Goal: Transaction & Acquisition: Purchase product/service

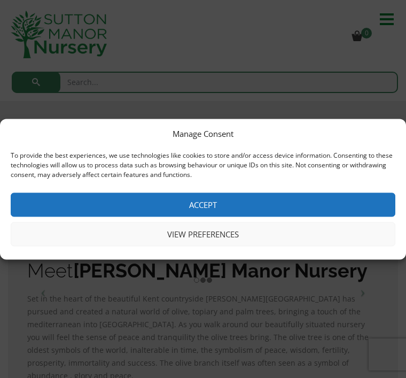
click at [211, 205] on button "Accept" at bounding box center [203, 204] width 384 height 24
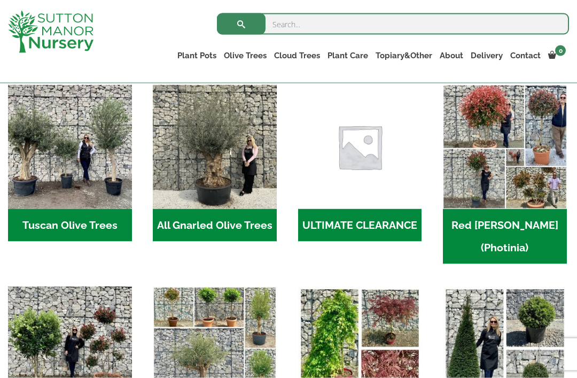
scroll to position [523, 0]
click at [72, 217] on h2 "Tuscan Olive Trees (5)" at bounding box center [70, 224] width 124 height 33
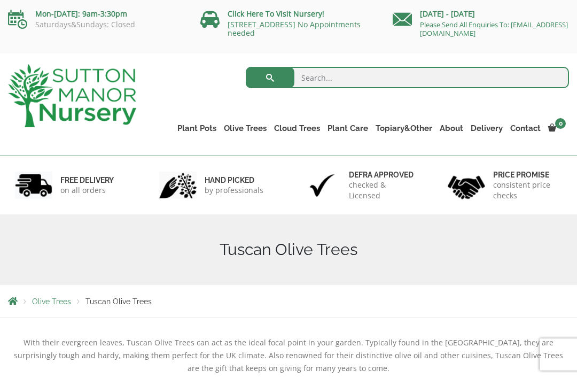
click at [0, 0] on link "Multi Stem Olives (Arcadia Range)" at bounding box center [0, 0] width 0 height 0
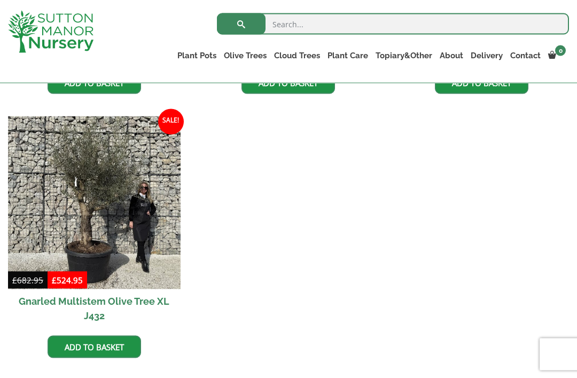
scroll to position [1750, 0]
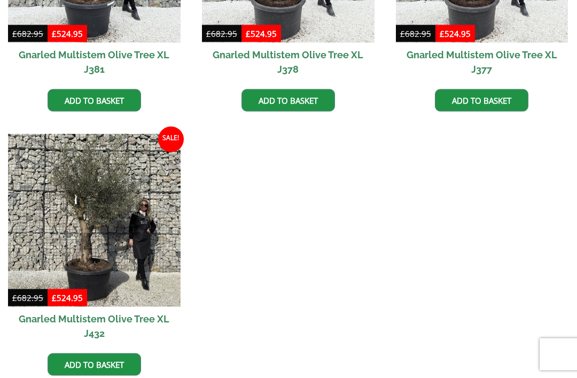
scroll to position [1785, 0]
